Goal: Navigation & Orientation: Understand site structure

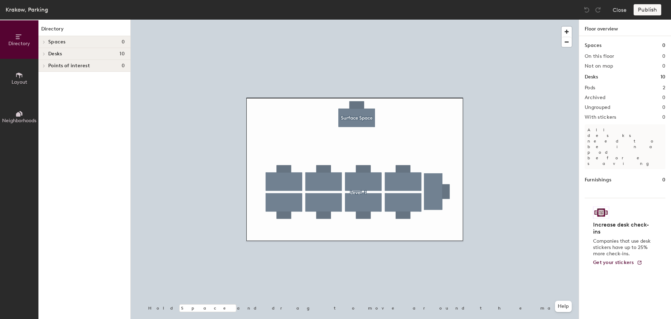
click at [67, 39] on h4 "Spaces 0" at bounding box center [86, 42] width 77 height 6
click at [20, 76] on icon at bounding box center [19, 75] width 6 height 6
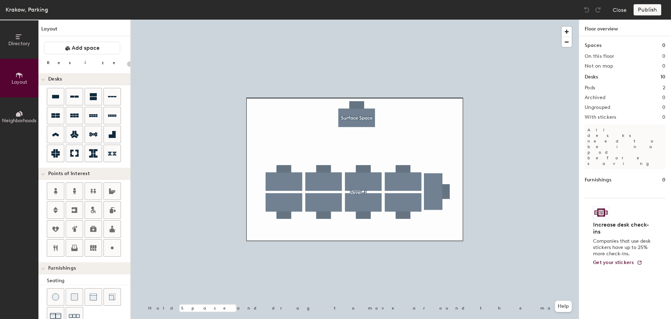
click at [12, 40] on button "Directory" at bounding box center [19, 39] width 38 height 38
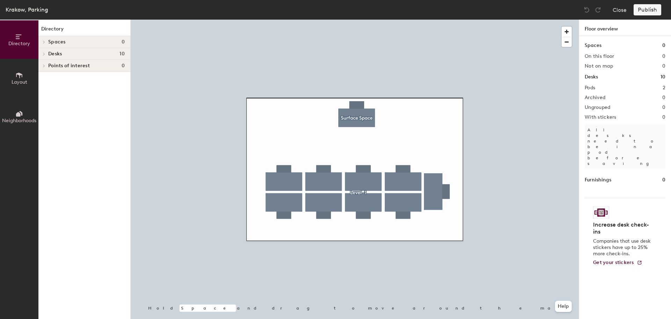
click at [605, 29] on h1 "Floor overview" at bounding box center [625, 28] width 92 height 16
click at [566, 30] on span "button" at bounding box center [567, 32] width 10 height 10
click at [570, 42] on span "button" at bounding box center [567, 42] width 10 height 10
